Goal: Find specific page/section: Find specific page/section

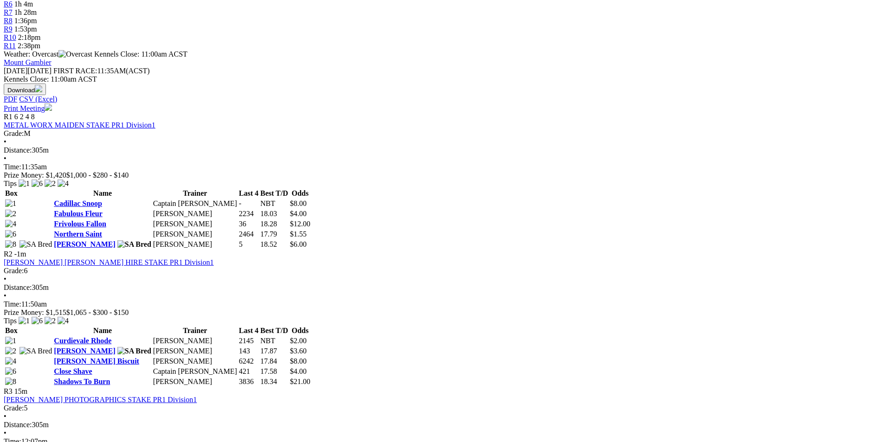
scroll to position [232, 0]
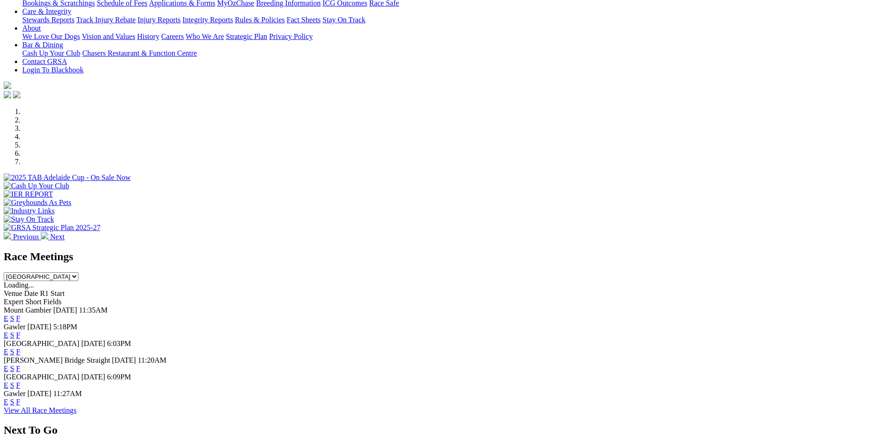
scroll to position [186, 0]
click at [20, 381] on link "F" at bounding box center [18, 385] width 4 height 8
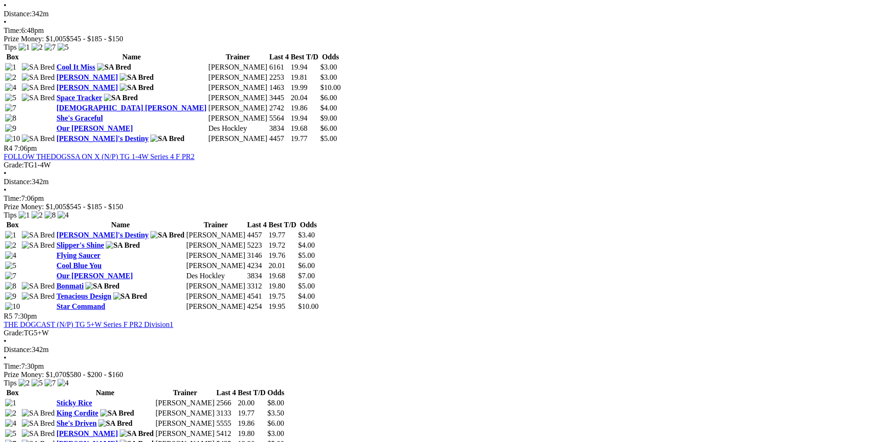
scroll to position [1160, 0]
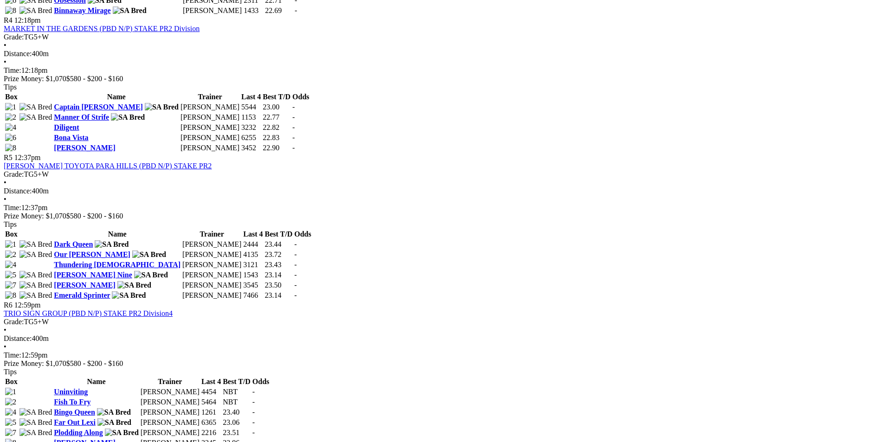
scroll to position [742, 0]
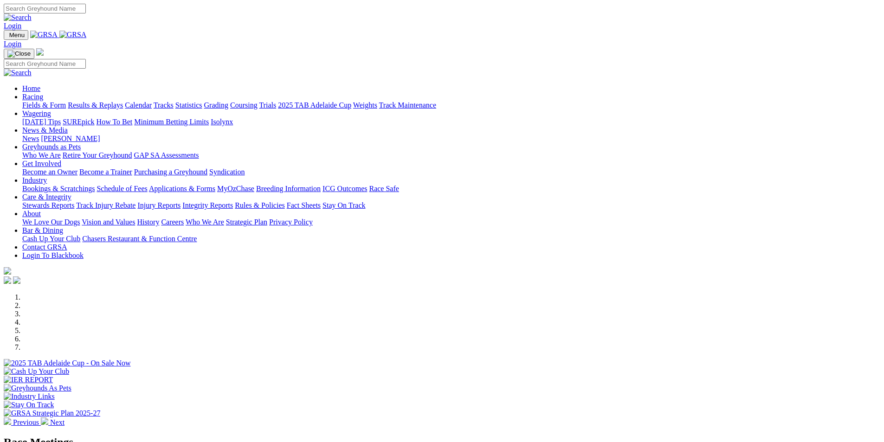
scroll to position [186, 0]
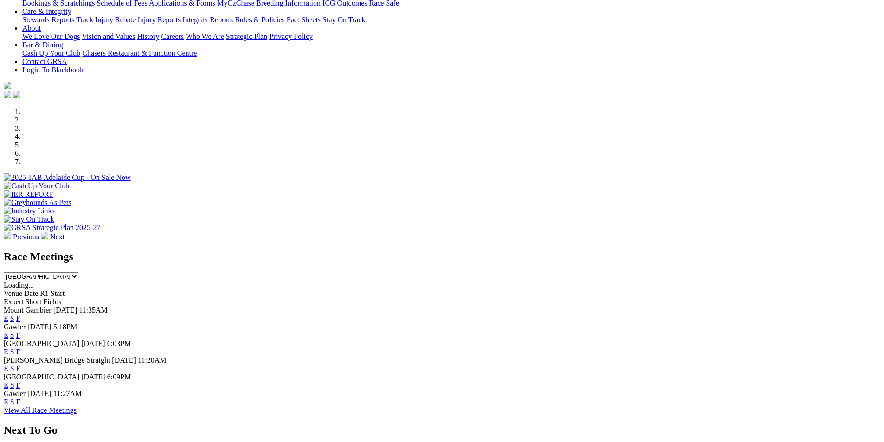
click at [20, 331] on link "F" at bounding box center [18, 335] width 4 height 8
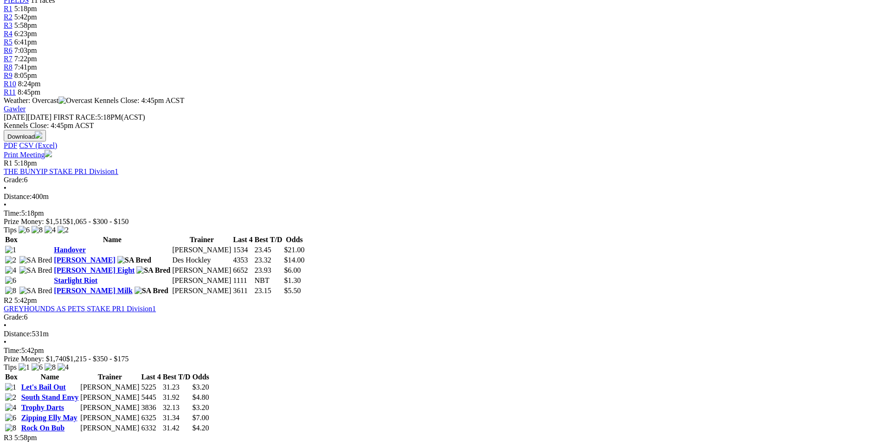
scroll to position [418, 0]
